Goal: Communication & Community: Answer question/provide support

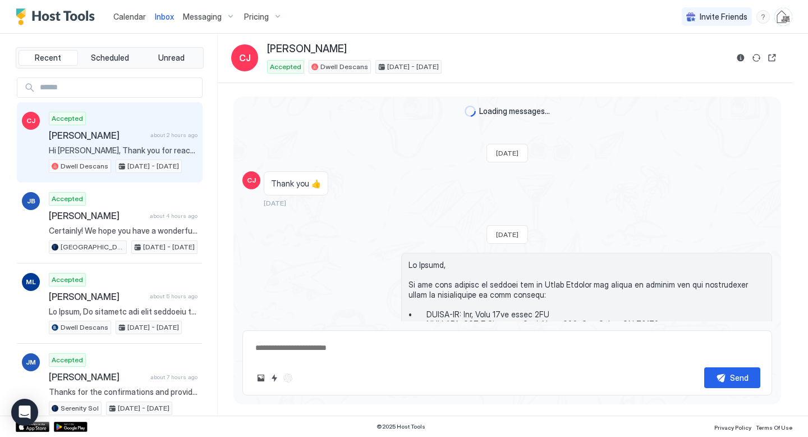
type textarea "*"
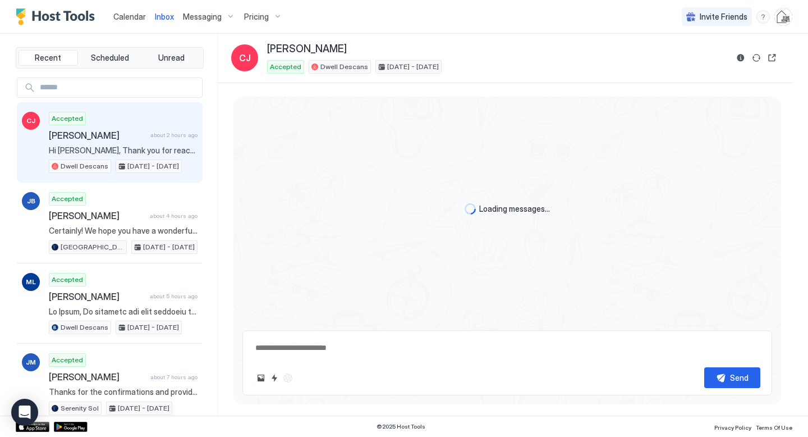
type textarea "*"
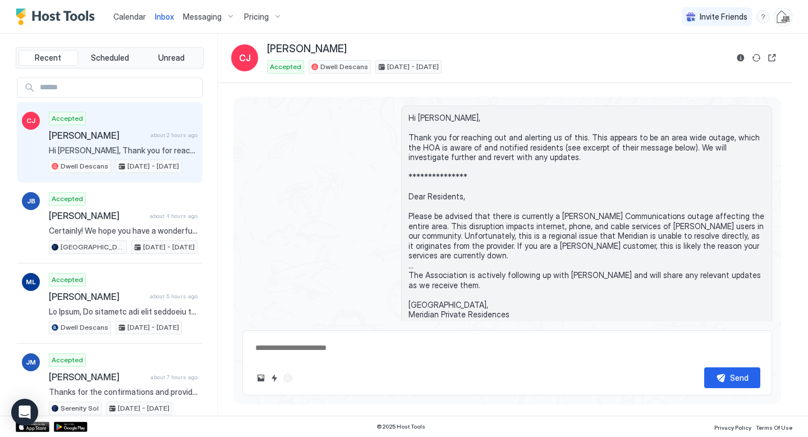
click at [107, 133] on span "[PERSON_NAME]" at bounding box center [97, 135] width 97 height 11
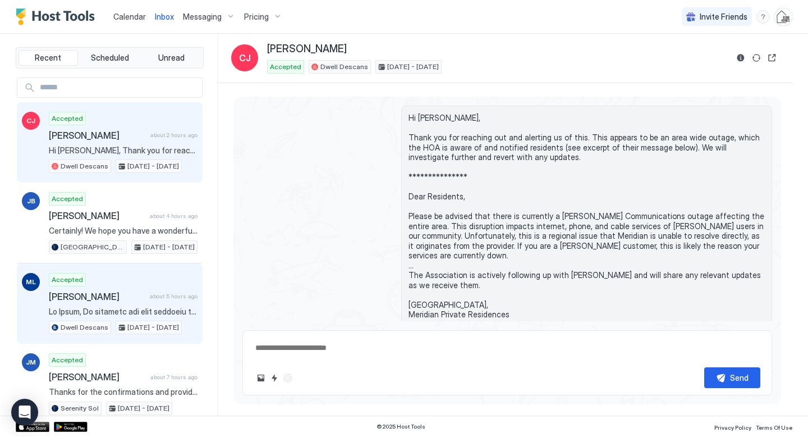
scroll to position [2384, 0]
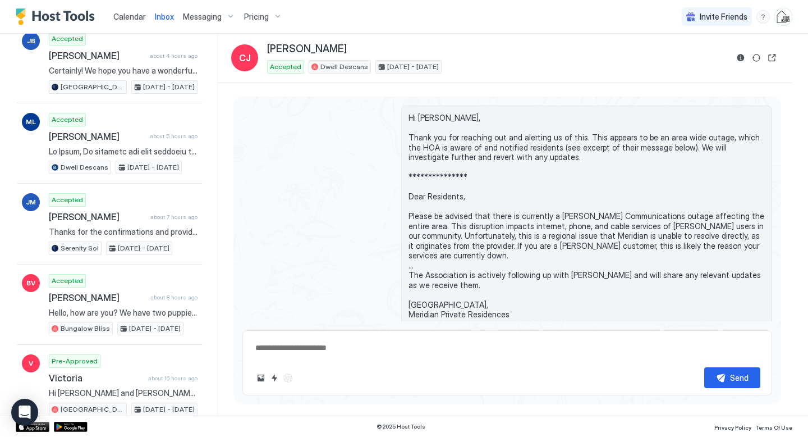
scroll to position [162, 0]
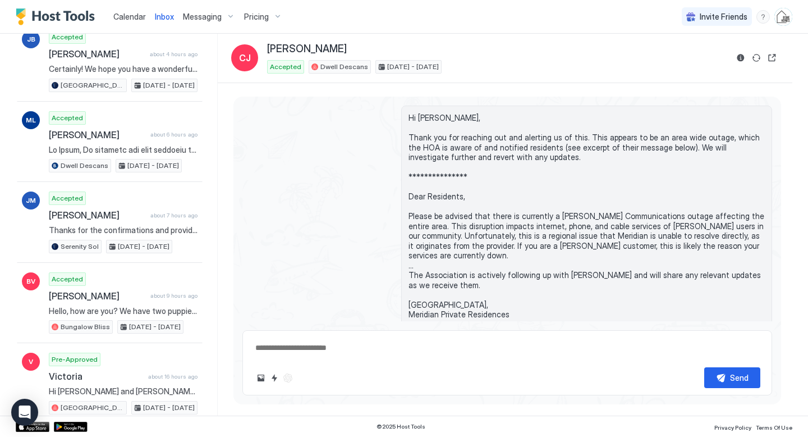
type textarea "*"
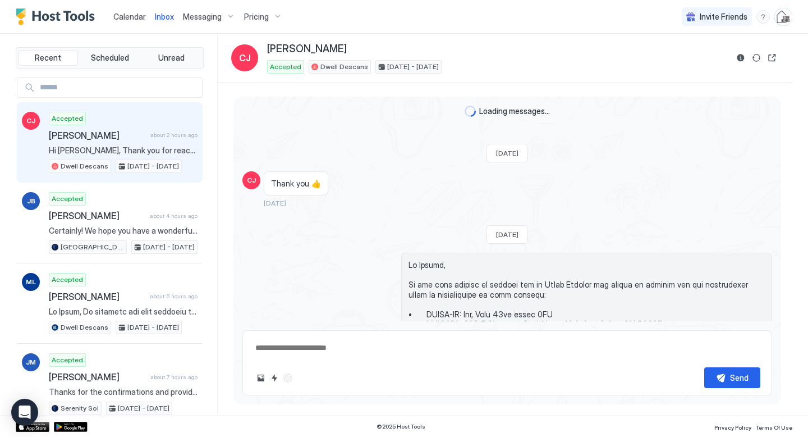
scroll to position [2293, 0]
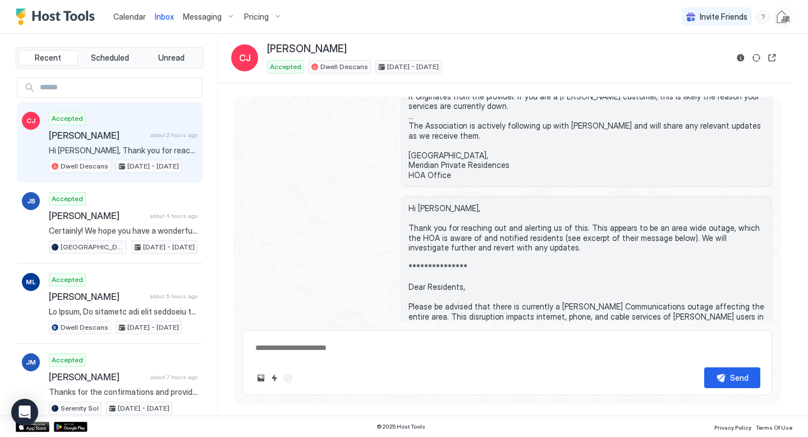
click at [132, 16] on span "Calendar" at bounding box center [129, 17] width 33 height 10
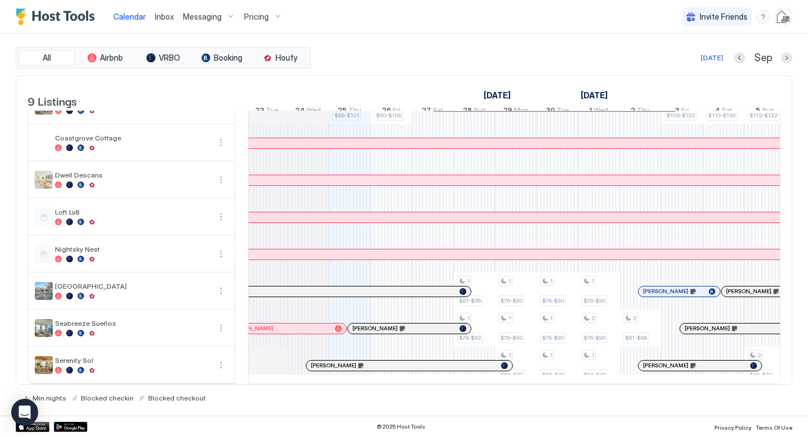
scroll to position [0, 542]
click at [364, 327] on div at bounding box center [364, 328] width 9 height 9
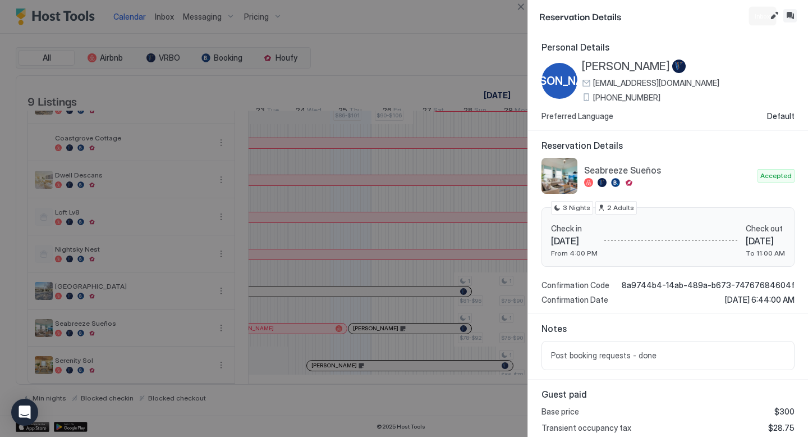
click at [791, 18] on button "Inbox" at bounding box center [790, 15] width 13 height 13
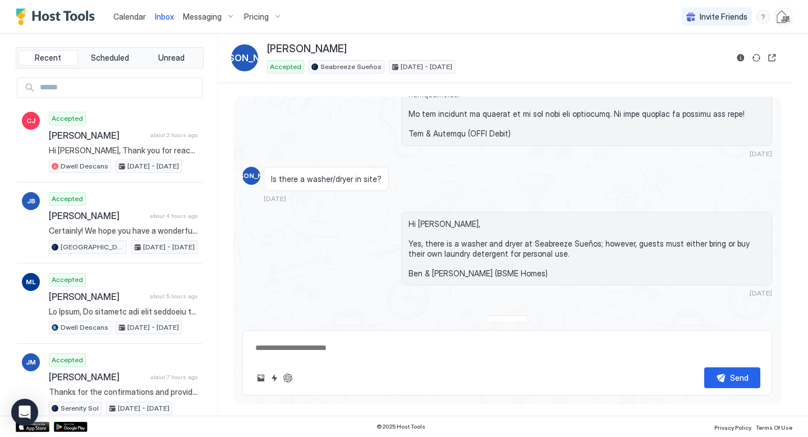
scroll to position [1301, 0]
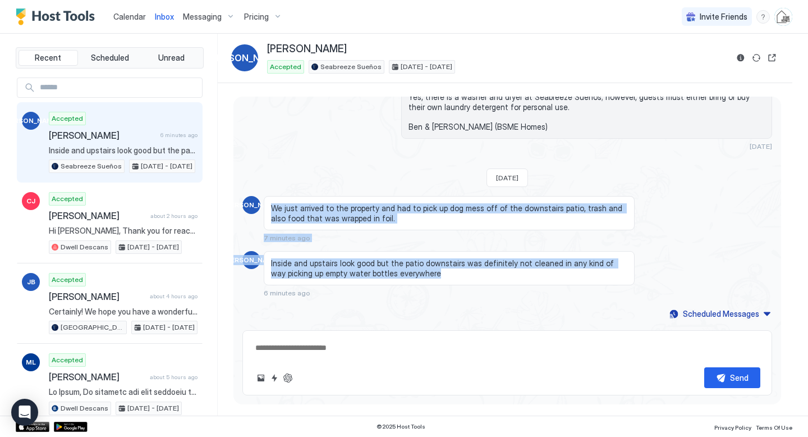
drag, startPoint x: 273, startPoint y: 208, endPoint x: 437, endPoint y: 297, distance: 187.4
click at [392, 218] on span "We just arrived to the property and had to pick up dog mess off of the downstai…" at bounding box center [449, 213] width 356 height 20
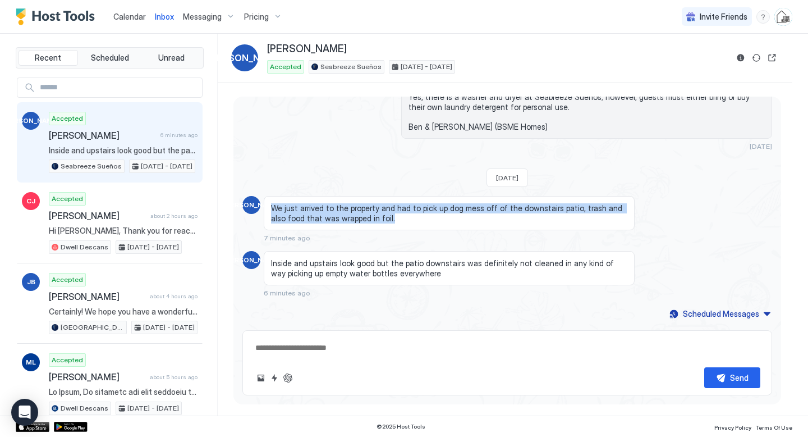
drag, startPoint x: 378, startPoint y: 218, endPoint x: 268, endPoint y: 207, distance: 110.6
click at [268, 207] on div "We just arrived to the property and had to pick up dog mess off of the downstai…" at bounding box center [449, 213] width 371 height 34
copy span "We just arrived to the property and had to pick up dog mess off of the downstai…"
click at [741, 60] on button "Reservation information" at bounding box center [740, 57] width 13 height 13
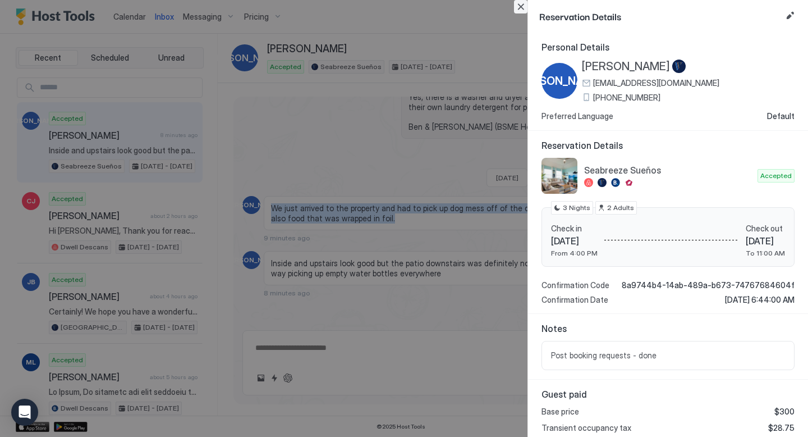
click at [517, 9] on button "Close" at bounding box center [520, 6] width 13 height 13
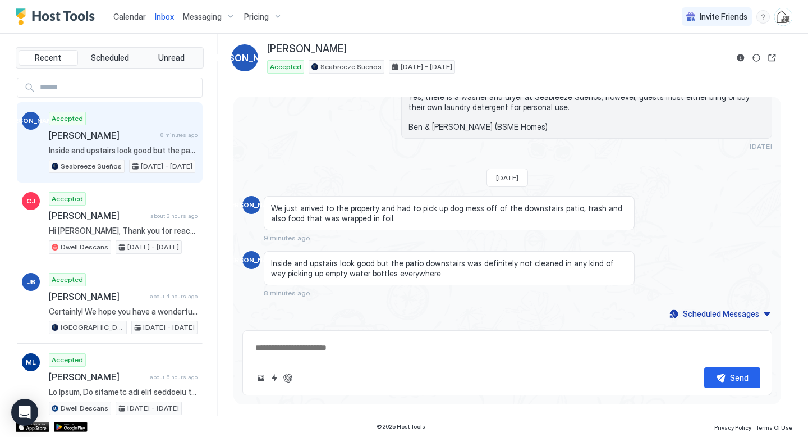
click at [372, 348] on textarea at bounding box center [507, 347] width 506 height 21
click at [129, 15] on span "Calendar" at bounding box center [129, 17] width 33 height 10
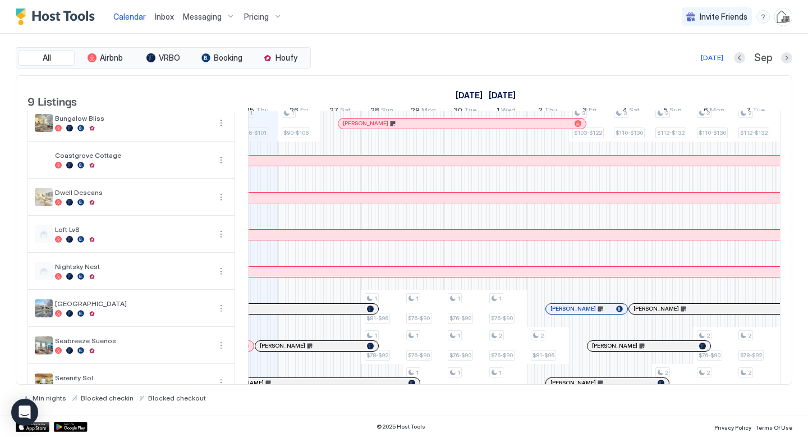
scroll to position [41, 0]
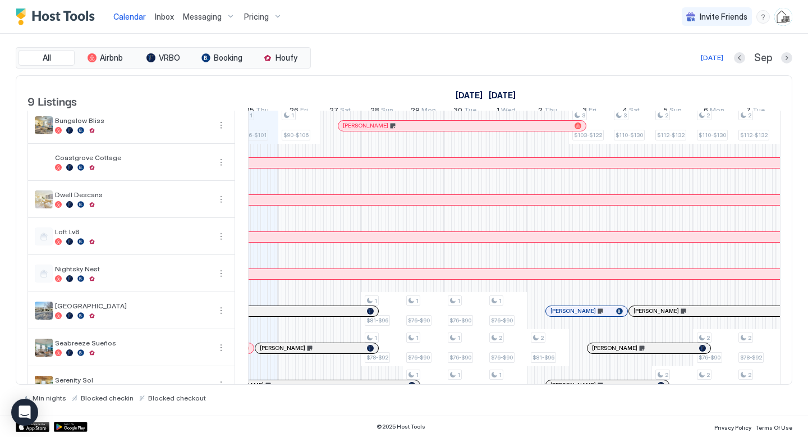
click at [324, 352] on div "[PERSON_NAME]" at bounding box center [316, 348] width 123 height 10
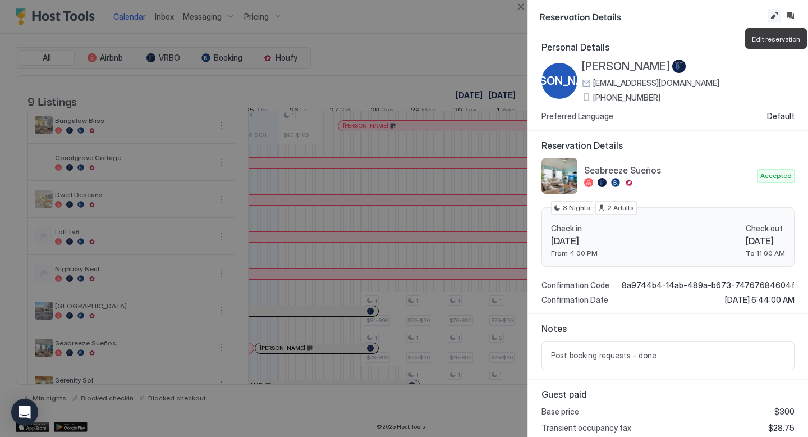
click at [777, 17] on button "Edit reservation" at bounding box center [774, 15] width 13 height 13
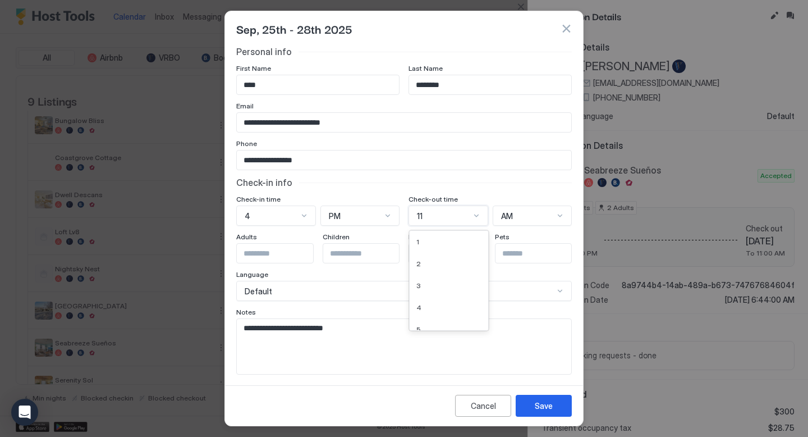
scroll to position [6, 0]
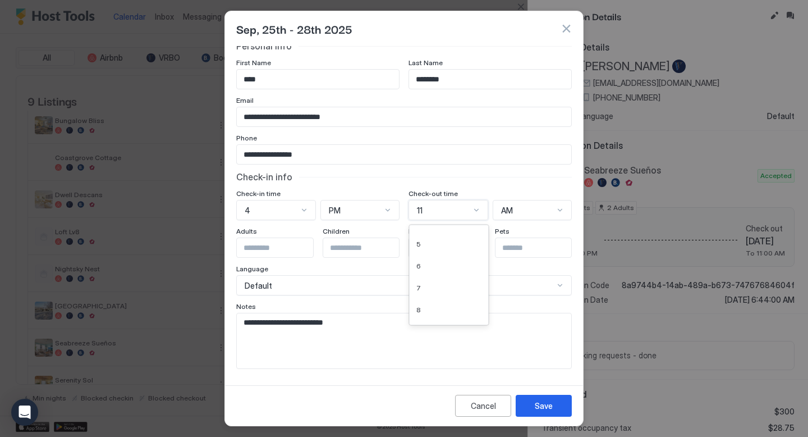
click at [434, 218] on div "11" at bounding box center [449, 210] width 80 height 20
click at [439, 238] on div "1" at bounding box center [448, 236] width 65 height 8
click at [366, 328] on textarea "**********" at bounding box center [404, 340] width 335 height 55
type textarea "**********"
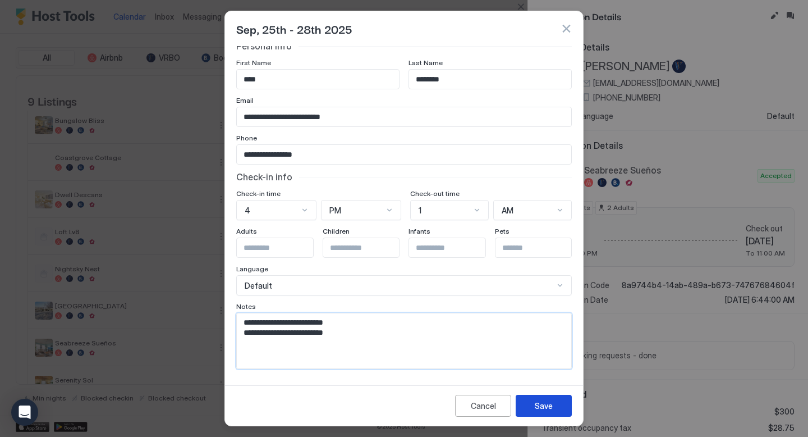
click at [548, 407] on div "Save" at bounding box center [544, 406] width 18 height 12
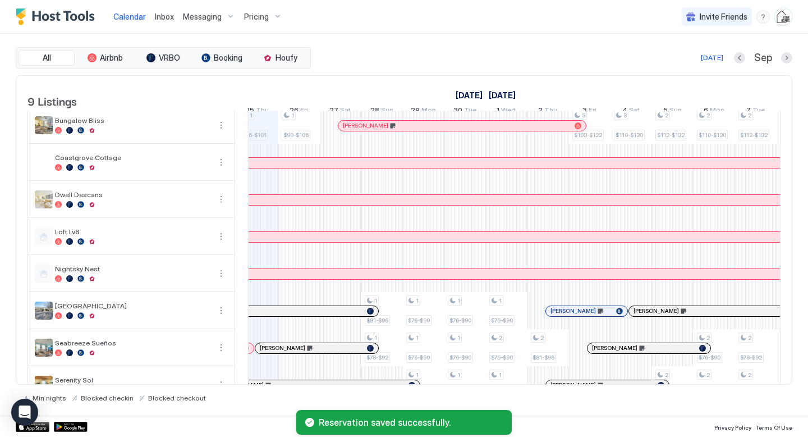
scroll to position [70, 0]
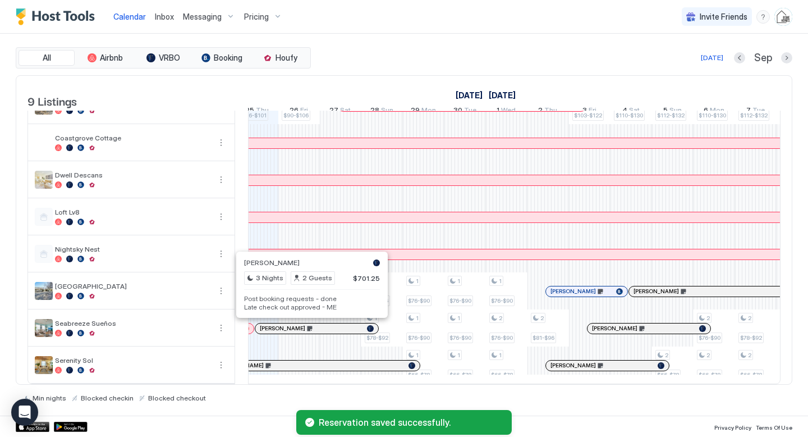
click at [307, 327] on div at bounding box center [307, 328] width 9 height 9
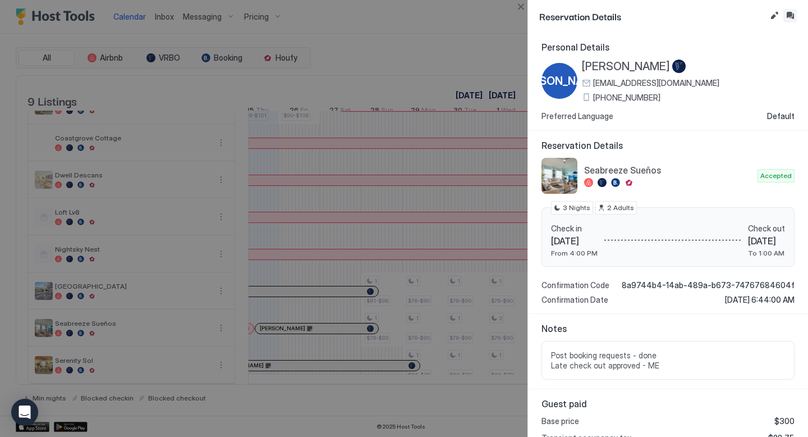
click at [796, 14] on button "Inbox" at bounding box center [790, 15] width 13 height 13
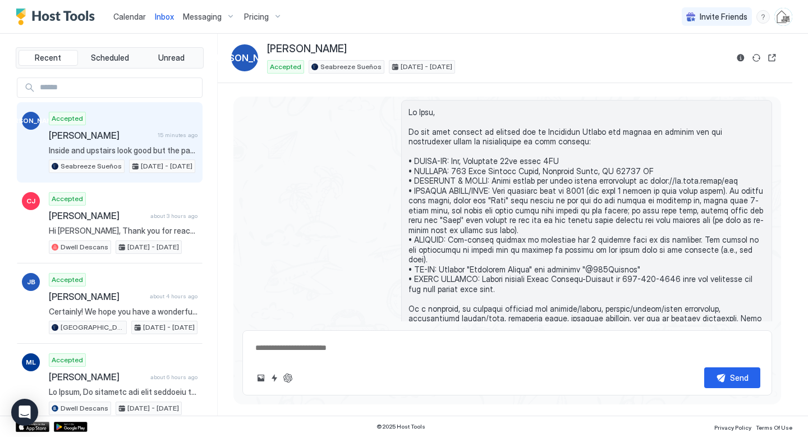
scroll to position [1301, 0]
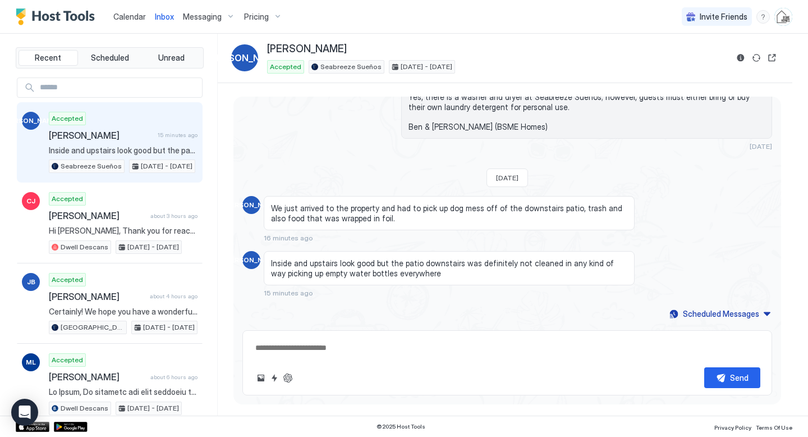
click at [396, 347] on textarea at bounding box center [507, 347] width 506 height 21
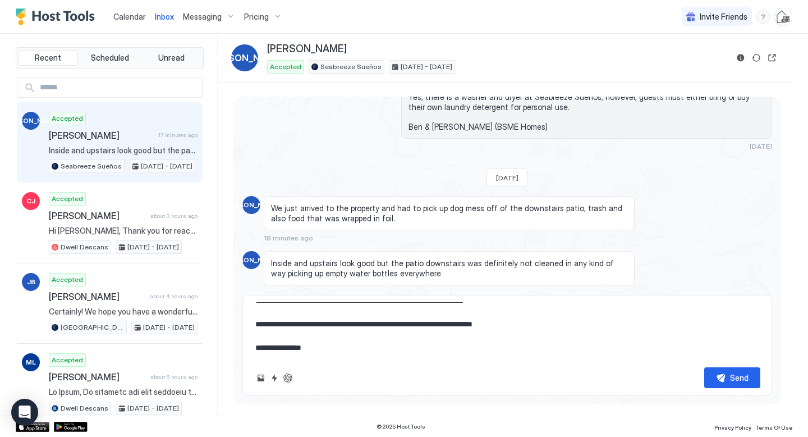
scroll to position [77, 0]
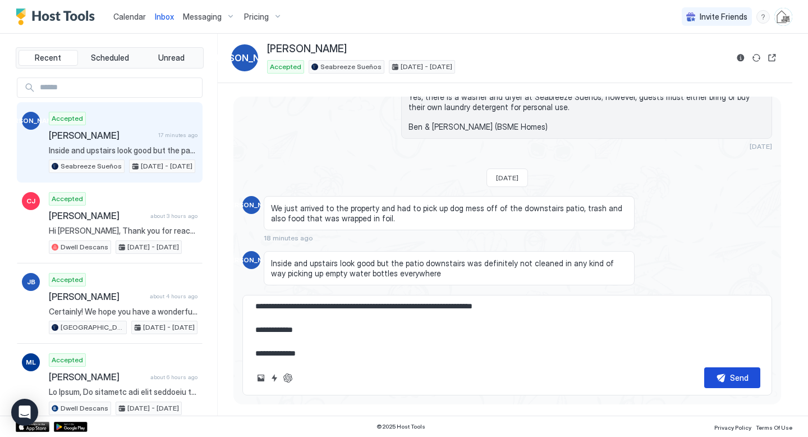
type textarea "**********"
click at [716, 377] on button "Send" at bounding box center [732, 377] width 56 height 21
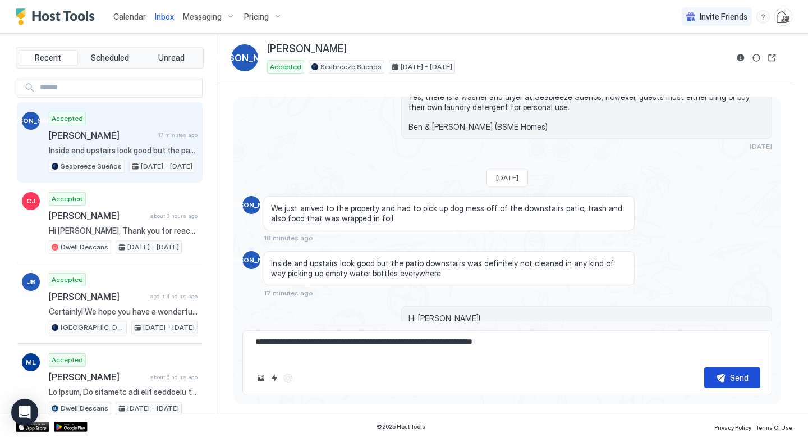
scroll to position [0, 0]
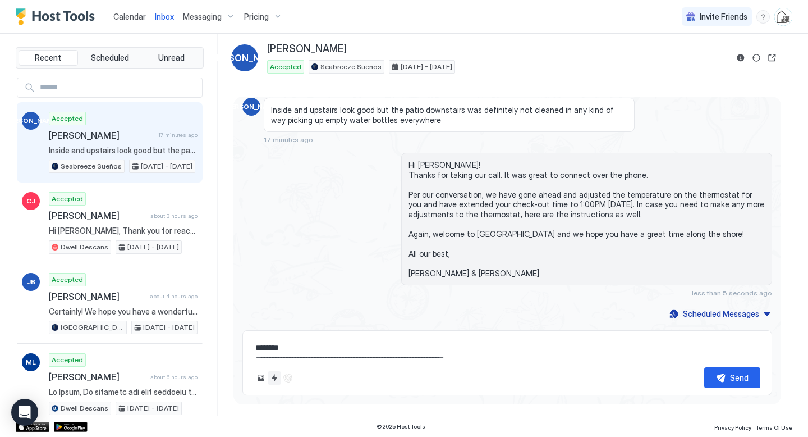
click at [272, 378] on button "Quick reply" at bounding box center [274, 377] width 13 height 13
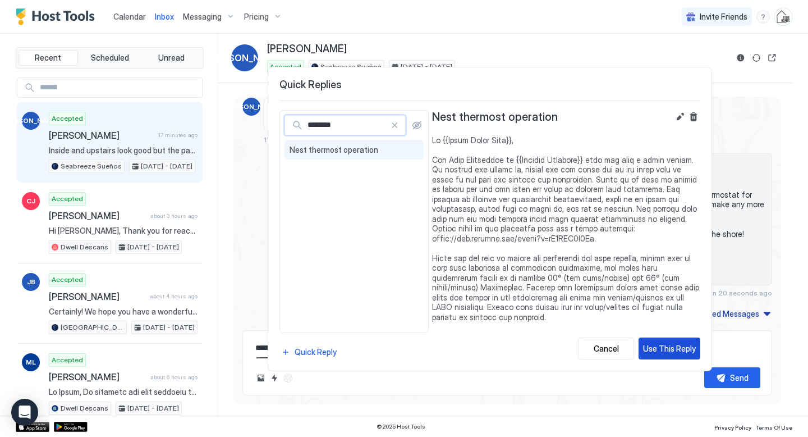
type input "********"
click at [663, 355] on button "Use This Reply" at bounding box center [670, 348] width 62 height 22
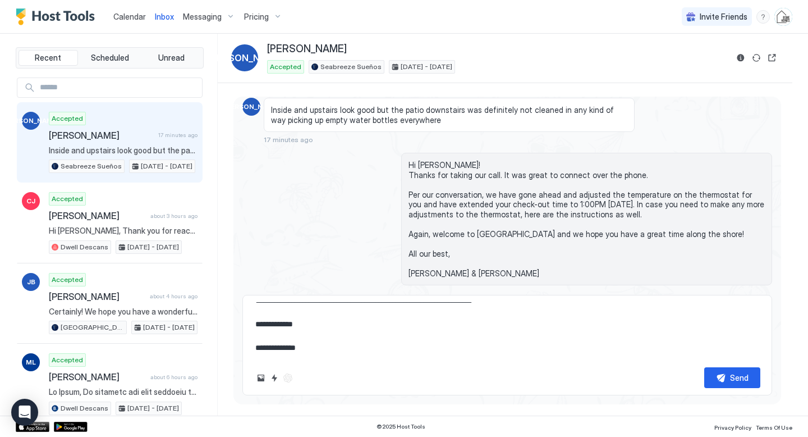
scroll to position [94, 0]
drag, startPoint x: 542, startPoint y: 337, endPoint x: 245, endPoint y: 313, distance: 298.5
click at [245, 313] on div "Send" at bounding box center [507, 345] width 530 height 100
click at [540, 338] on textarea at bounding box center [507, 330] width 506 height 56
drag, startPoint x: 532, startPoint y: 338, endPoint x: 469, endPoint y: 314, distance: 67.5
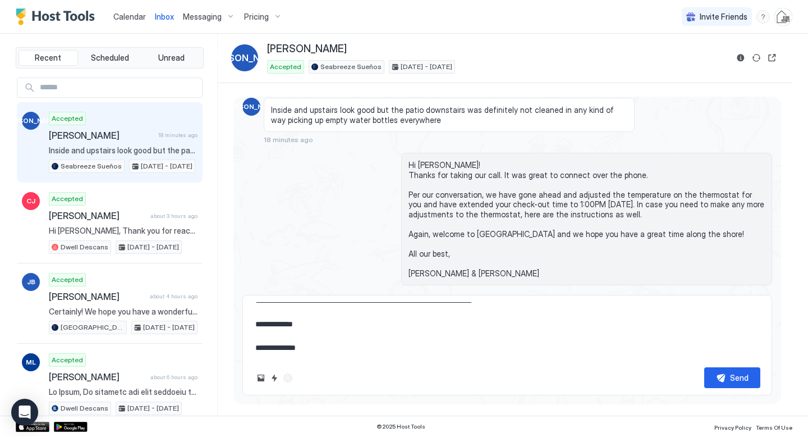
click at [469, 314] on textarea at bounding box center [507, 330] width 506 height 56
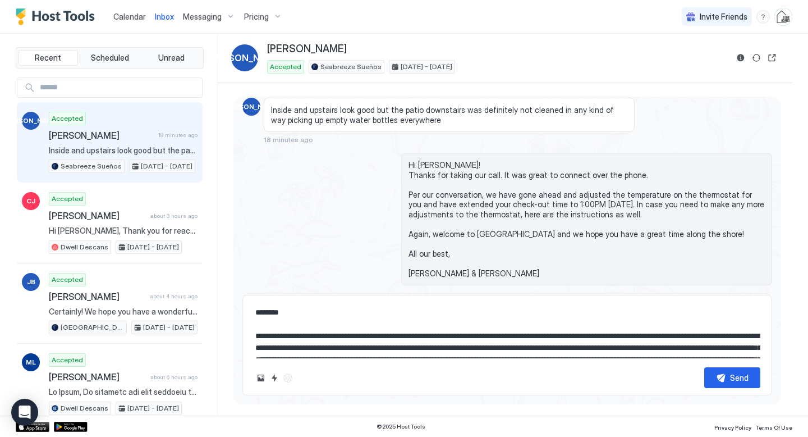
scroll to position [2, 0]
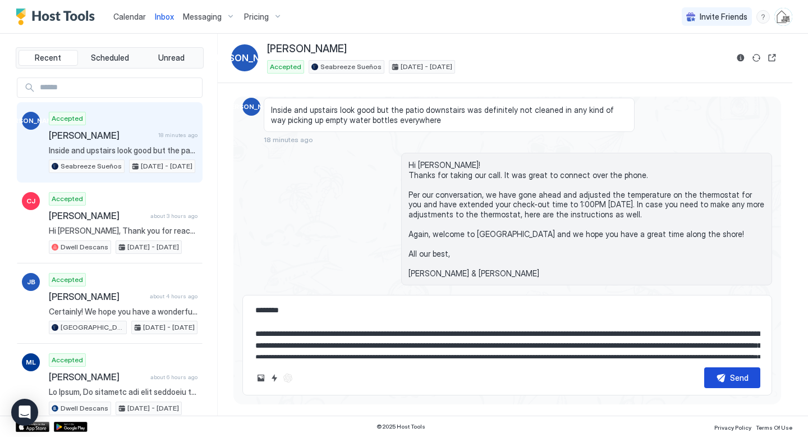
type textarea "**********"
click at [737, 378] on div "Send" at bounding box center [739, 378] width 19 height 12
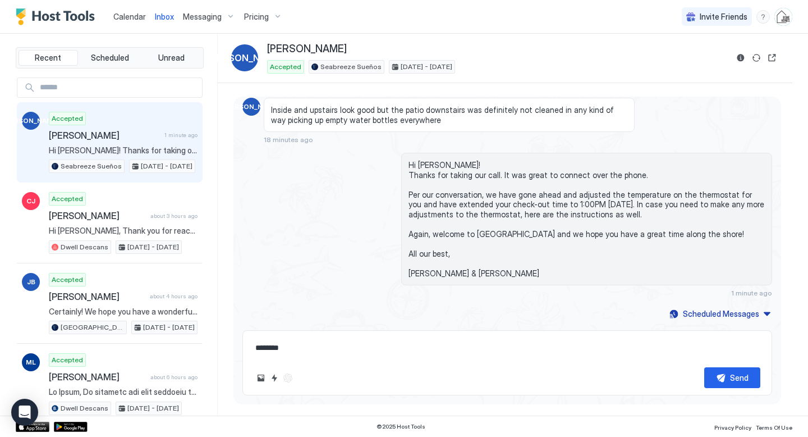
scroll to position [1454, 0]
